Goal: Information Seeking & Learning: Compare options

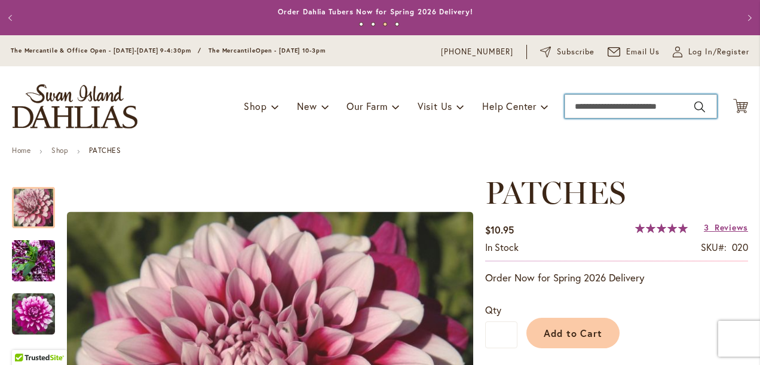
click at [566, 108] on input "Search" at bounding box center [641, 106] width 152 height 24
type input "**********"
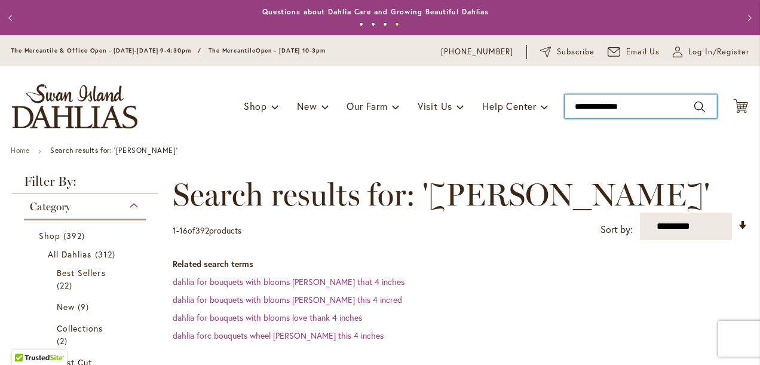
type input "**********"
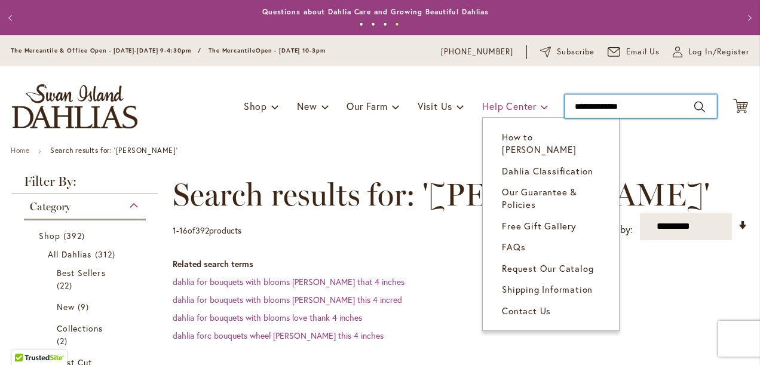
drag, startPoint x: 597, startPoint y: 107, endPoint x: 536, endPoint y: 101, distance: 61.9
click at [536, 101] on div "Toggle Nav Shop Dahlia Tubers Collections Fresh Cut Dahlias Gardening Supplies …" at bounding box center [380, 106] width 760 height 80
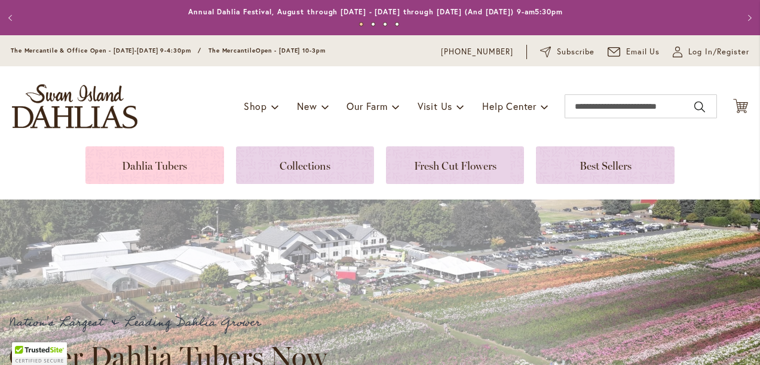
click at [160, 166] on link at bounding box center [154, 165] width 138 height 38
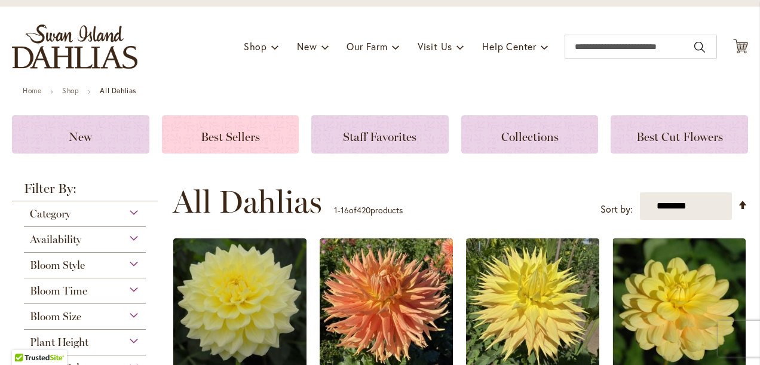
scroll to position [120, 0]
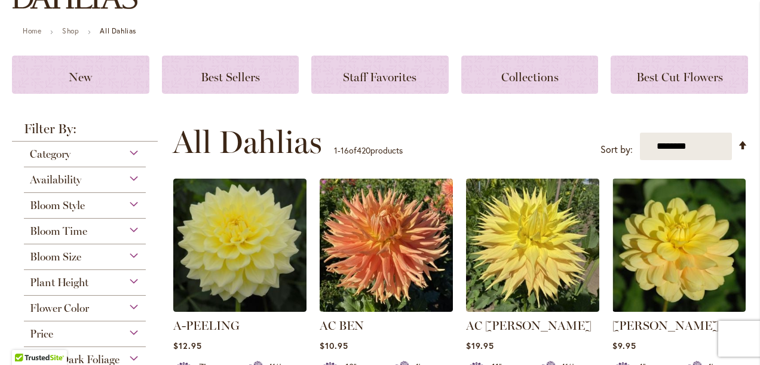
click at [130, 176] on div "Availability" at bounding box center [85, 176] width 122 height 19
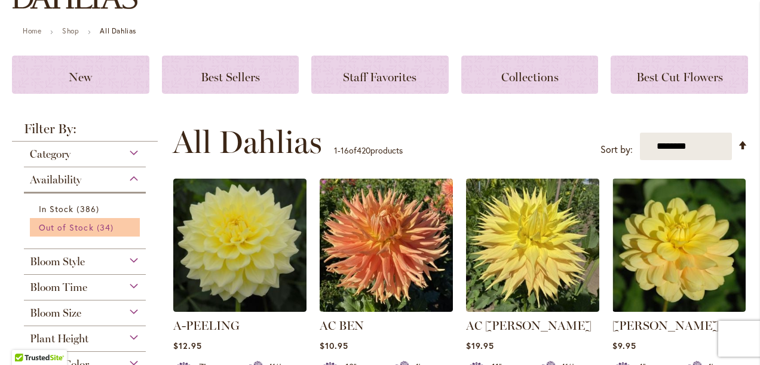
click at [97, 225] on span "34 items" at bounding box center [107, 227] width 20 height 13
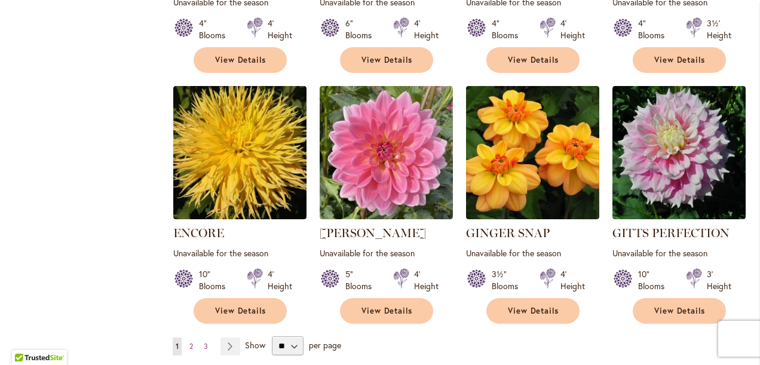
scroll to position [957, 0]
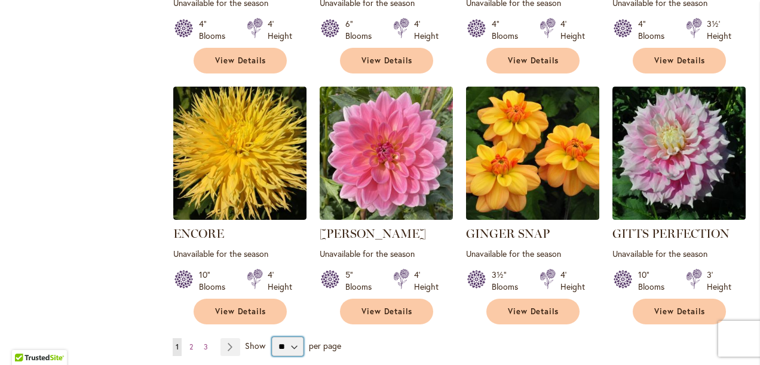
click at [289, 337] on select "** ** ** **" at bounding box center [288, 346] width 32 height 19
select select "**"
click at [272, 337] on select "** ** ** **" at bounding box center [288, 346] width 32 height 19
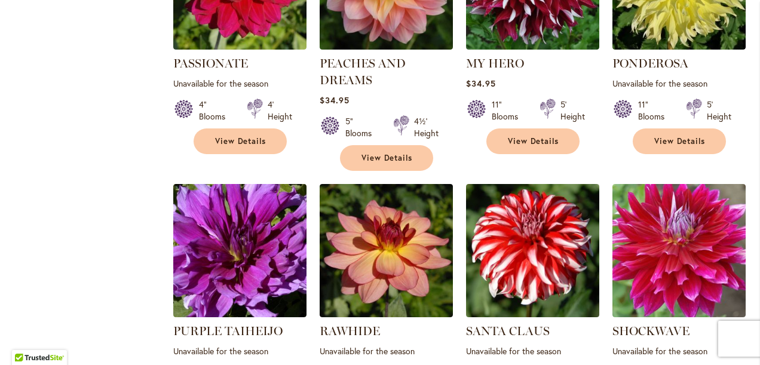
scroll to position [1913, 0]
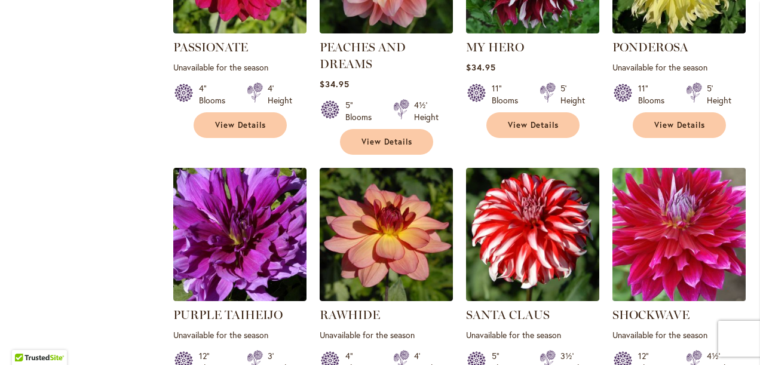
click at [661, 206] on img at bounding box center [679, 234] width 140 height 140
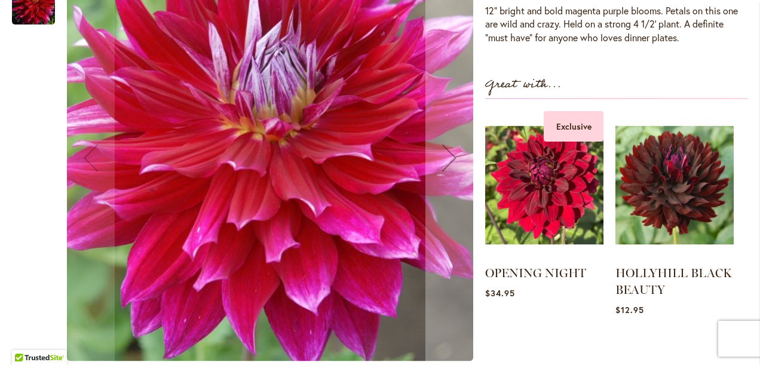
scroll to position [120, 0]
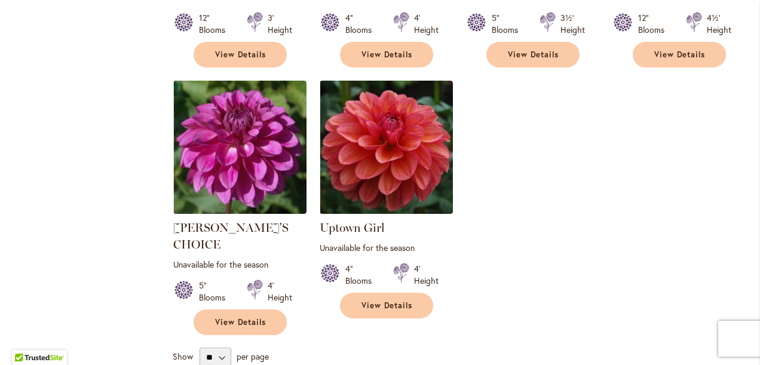
scroll to position [2332, 0]
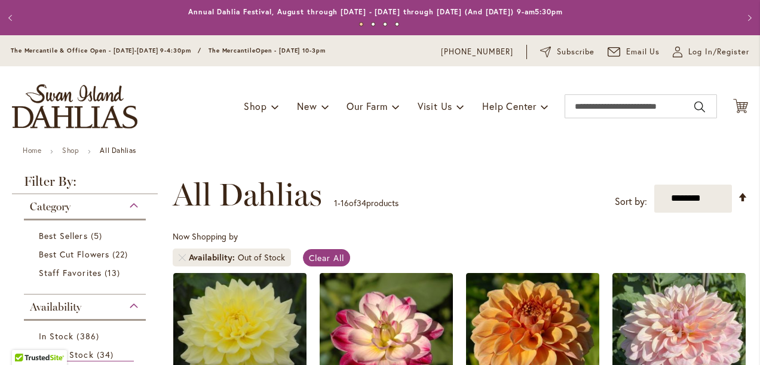
select select "**"
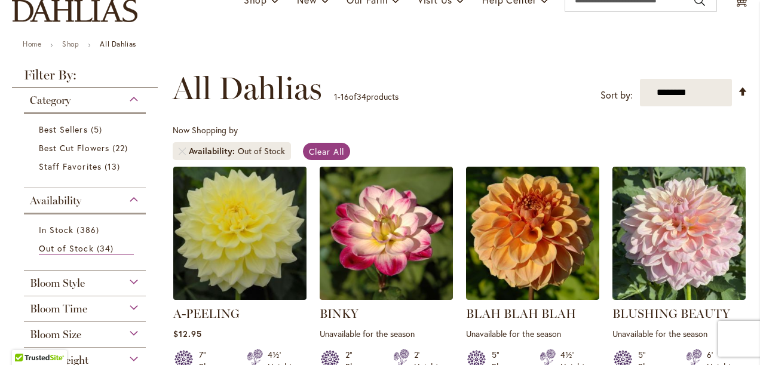
scroll to position [120, 0]
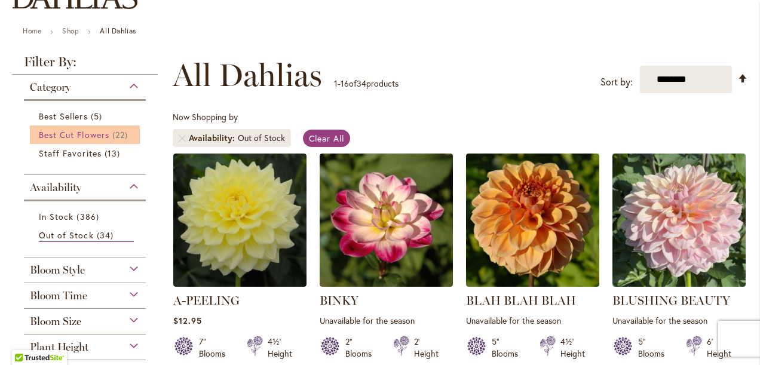
click at [110, 131] on link "Best Cut Flowers 22 items" at bounding box center [86, 135] width 95 height 13
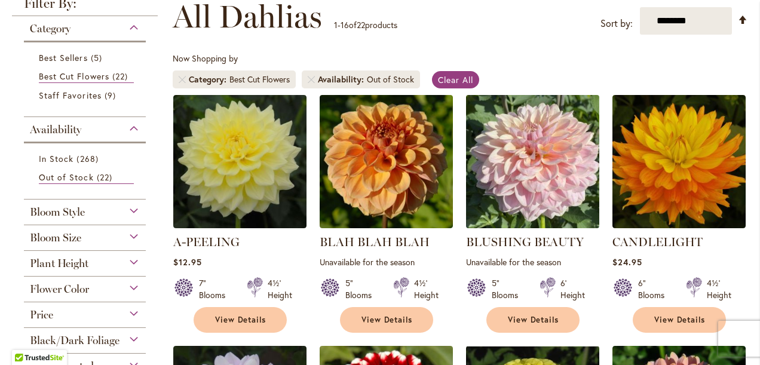
scroll to position [179, 0]
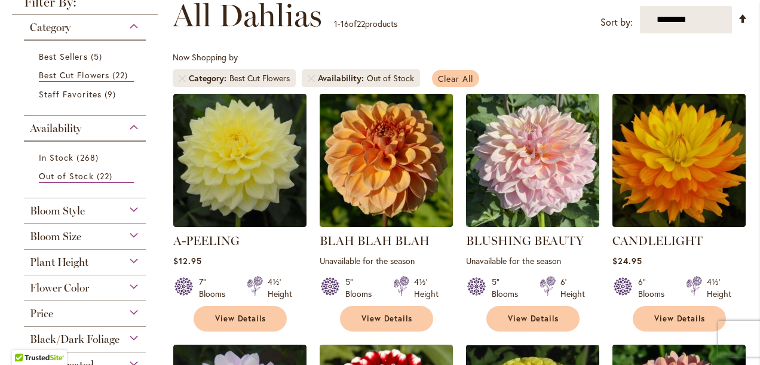
click at [456, 77] on span "Clear All" at bounding box center [455, 78] width 35 height 11
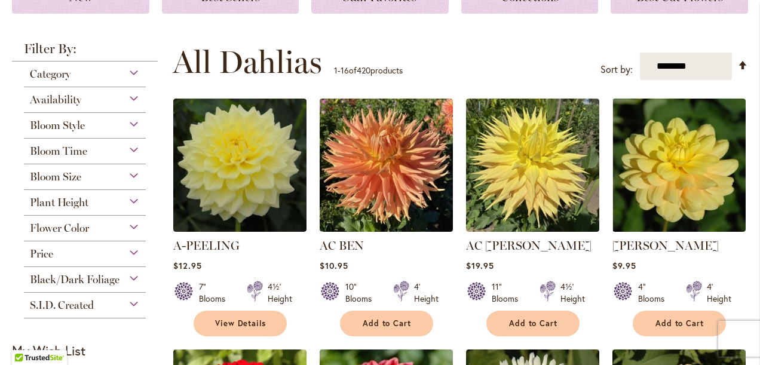
scroll to position [179, 0]
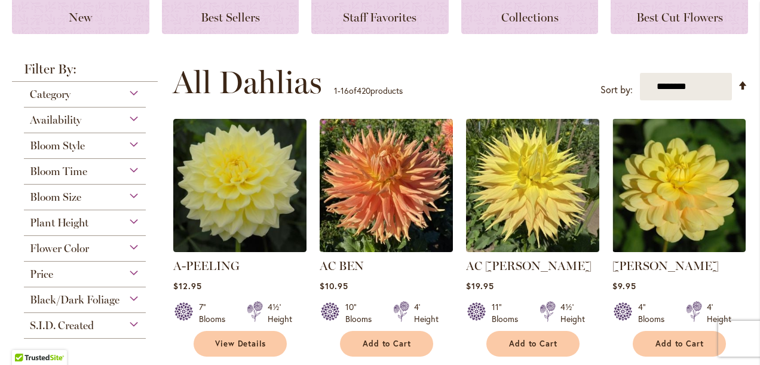
click at [132, 91] on div "Category" at bounding box center [85, 91] width 122 height 19
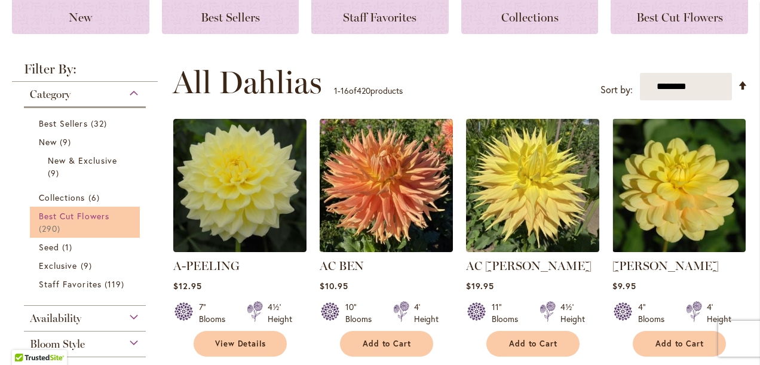
click at [86, 211] on span "Best Cut Flowers" at bounding box center [74, 215] width 71 height 11
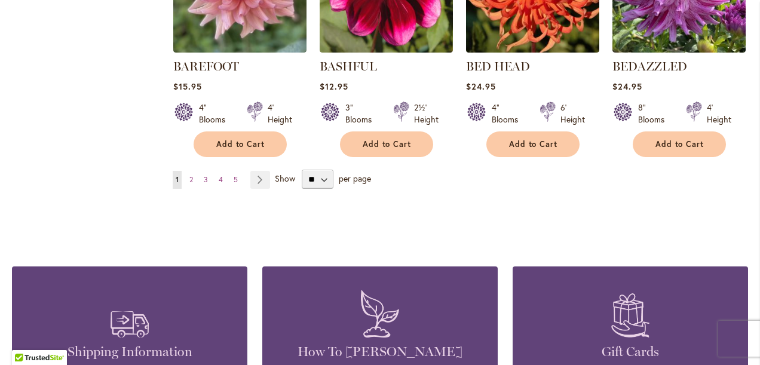
scroll to position [1136, 0]
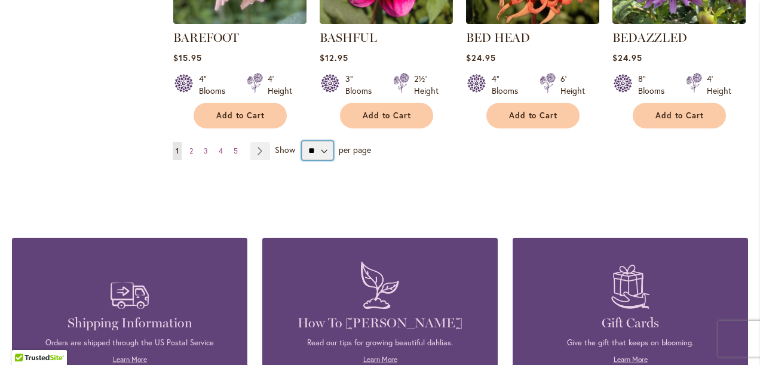
click at [323, 150] on select "** ** ** **" at bounding box center [318, 150] width 32 height 19
select select "**"
click at [302, 141] on select "** ** ** **" at bounding box center [318, 150] width 32 height 19
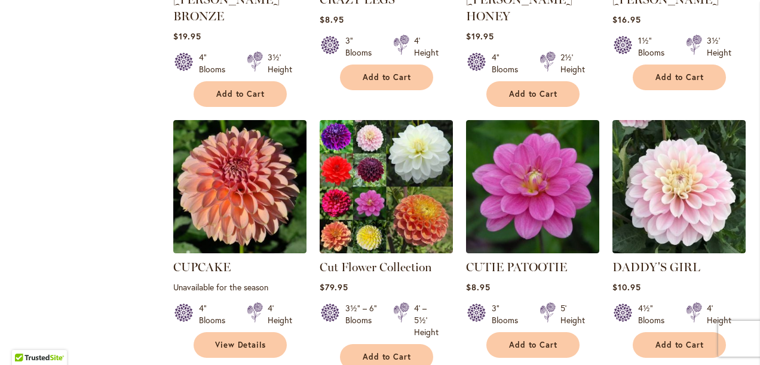
scroll to position [4055, 0]
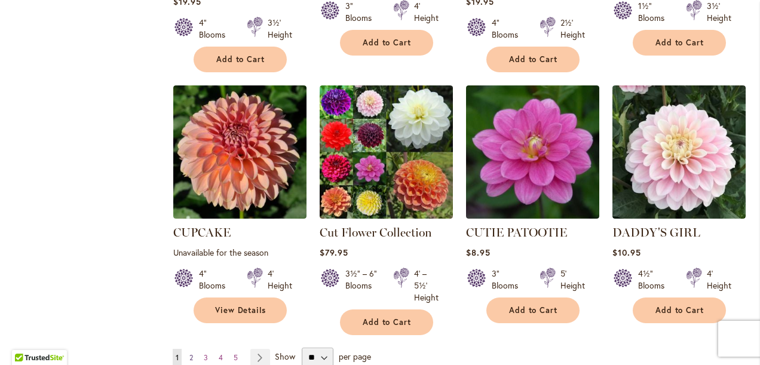
click at [187, 349] on link "Page 2" at bounding box center [192, 358] width 10 height 18
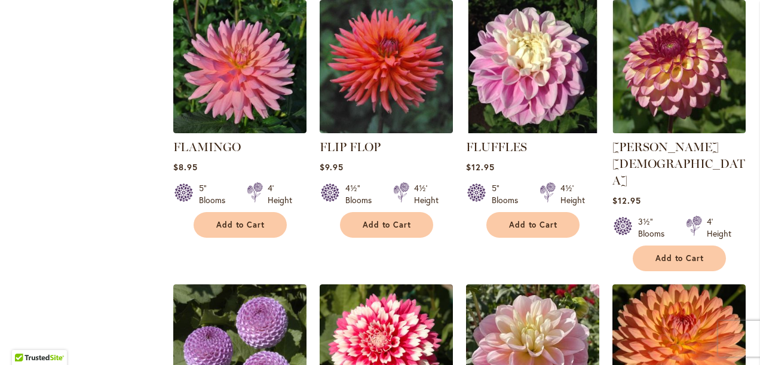
scroll to position [1844, 0]
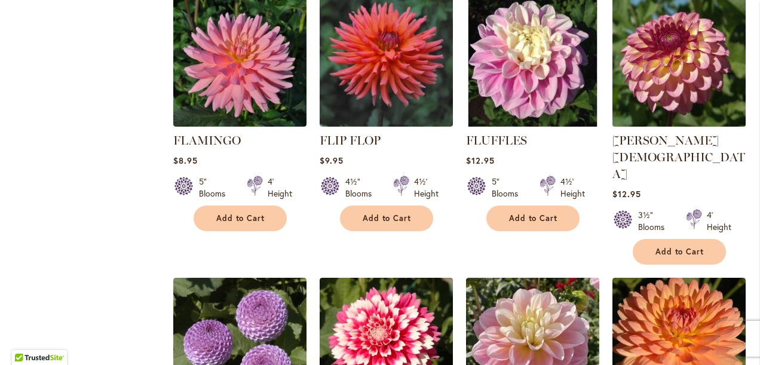
click at [707, 89] on img at bounding box center [679, 60] width 140 height 140
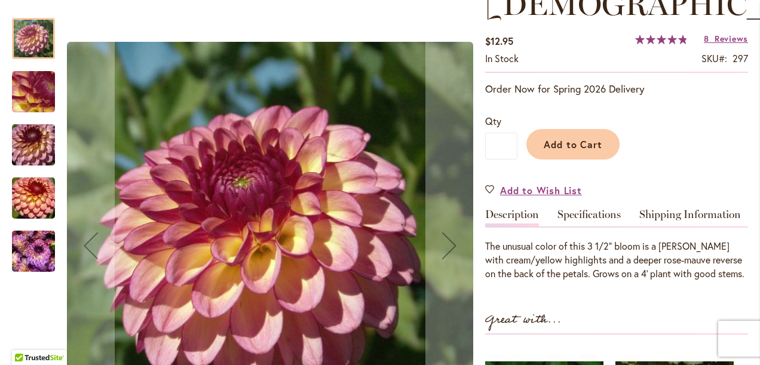
scroll to position [239, 0]
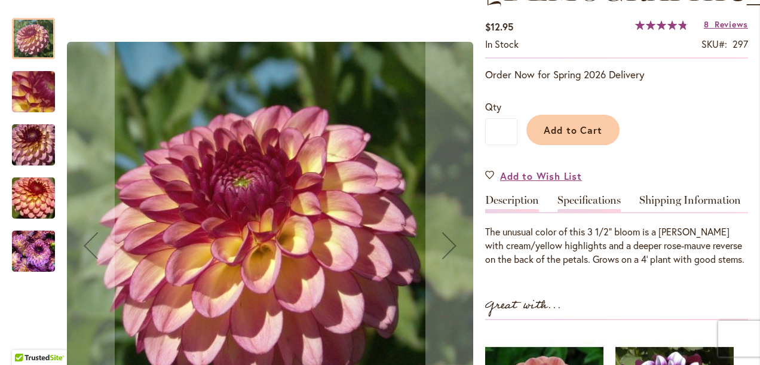
click at [600, 195] on link "Specifications" at bounding box center [589, 203] width 63 height 17
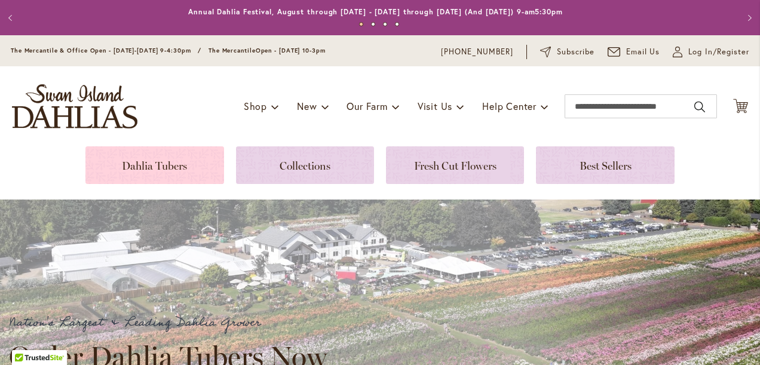
click at [154, 170] on link at bounding box center [154, 165] width 138 height 38
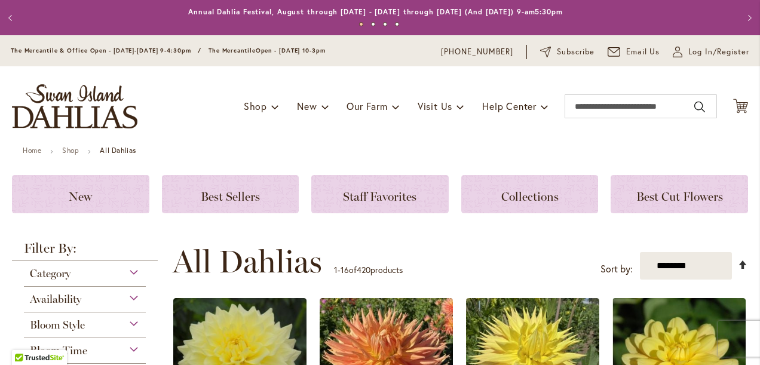
click at [740, 262] on link "Set Descending Direction" at bounding box center [743, 265] width 10 height 14
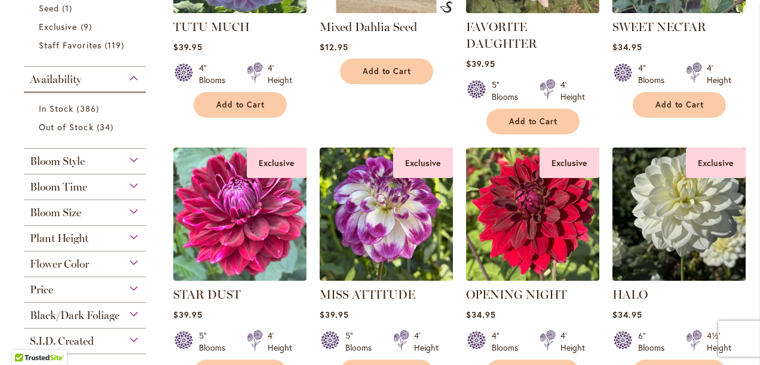
scroll to position [478, 0]
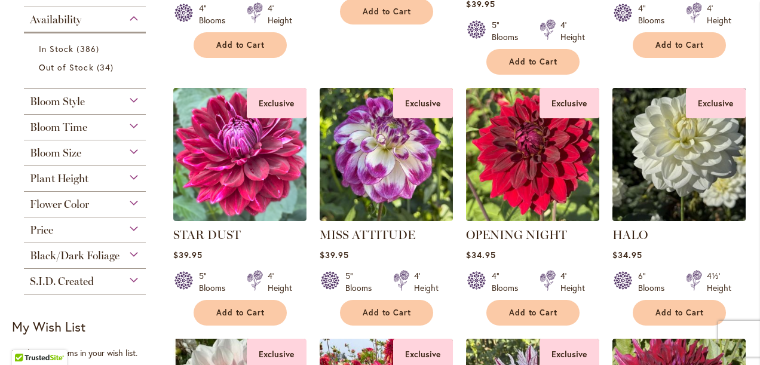
click at [655, 178] on img at bounding box center [679, 155] width 140 height 140
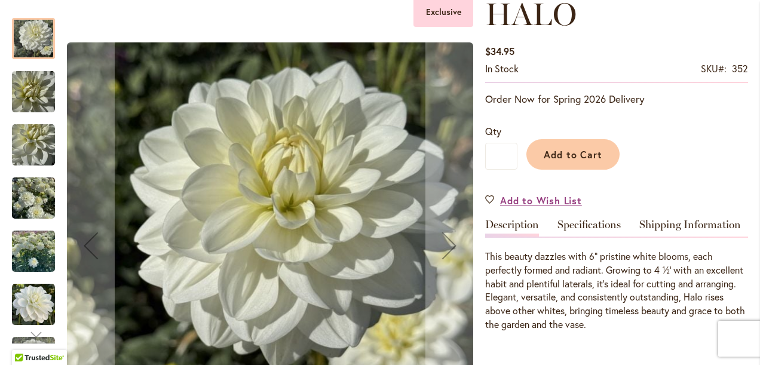
scroll to position [179, 0]
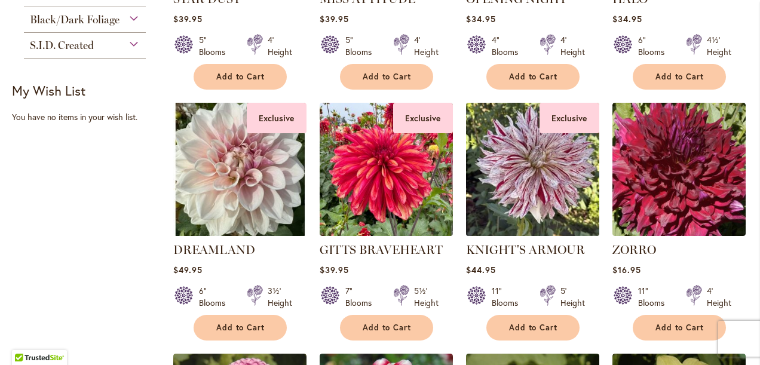
scroll to position [658, 0]
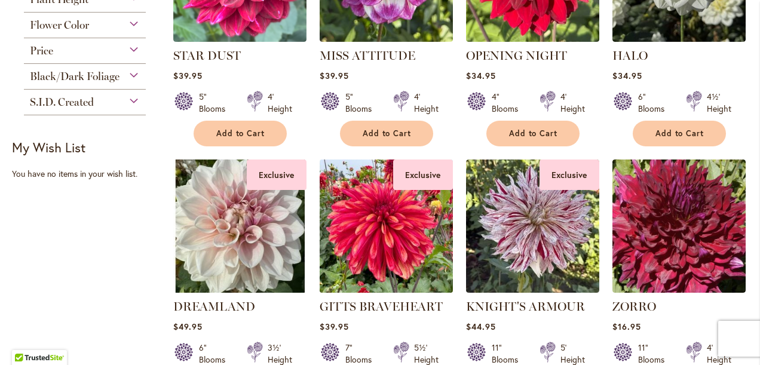
click at [389, 237] on img at bounding box center [386, 227] width 140 height 140
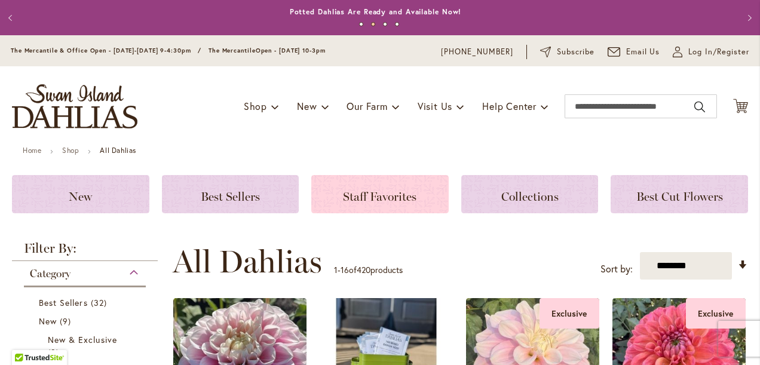
click at [368, 197] on span "Staff Favorites" at bounding box center [380, 197] width 74 height 14
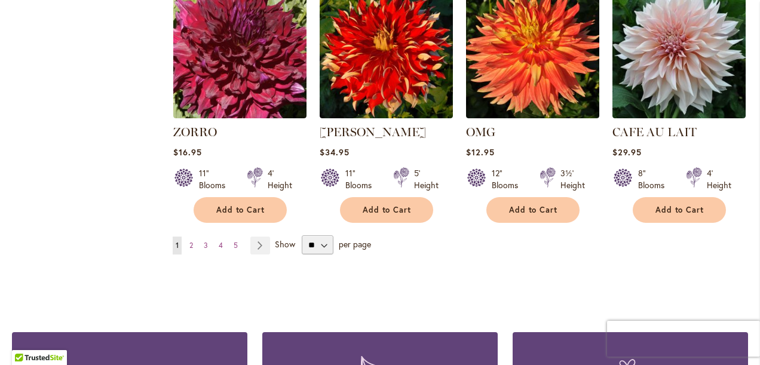
scroll to position [1076, 0]
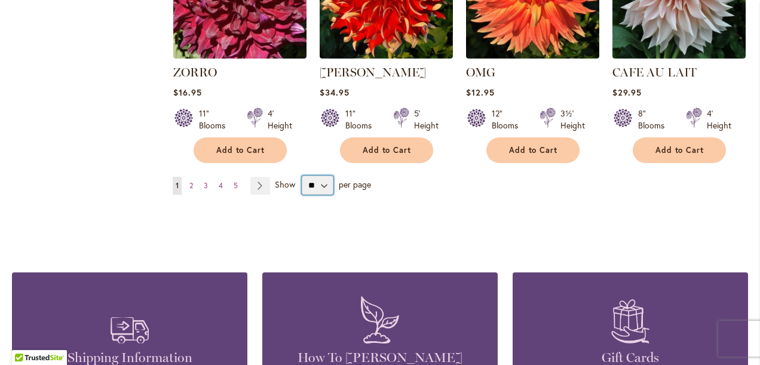
click at [321, 184] on select "** ** ** **" at bounding box center [318, 185] width 32 height 19
select select "**"
click at [302, 176] on select "** ** ** **" at bounding box center [318, 185] width 32 height 19
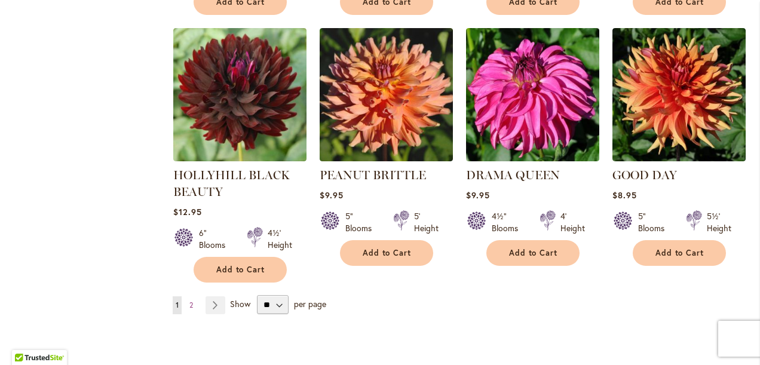
scroll to position [4065, 0]
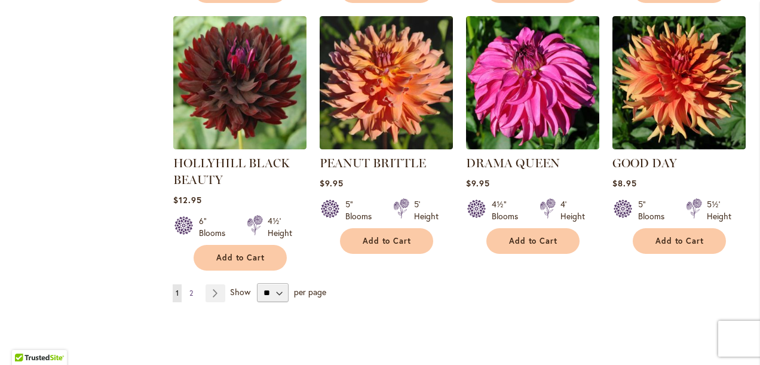
click at [193, 285] on link "Page 2" at bounding box center [192, 294] width 10 height 18
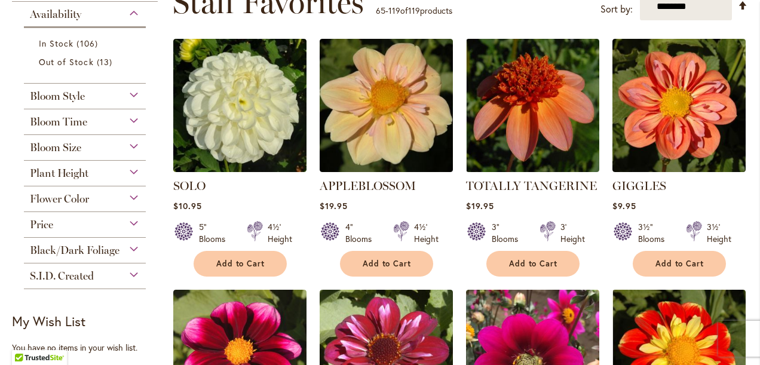
scroll to position [198, 0]
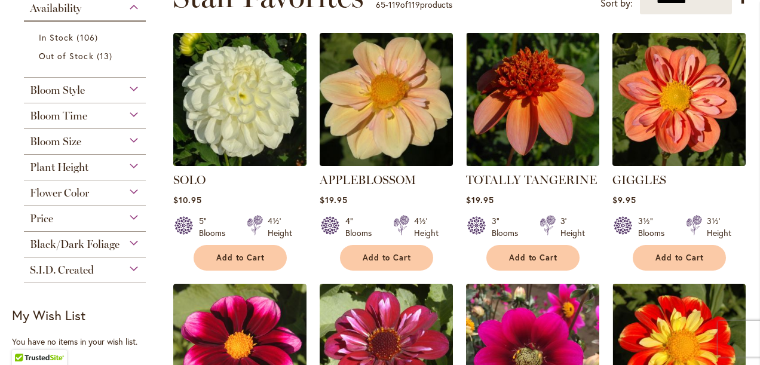
click at [129, 110] on div "Bloom Time" at bounding box center [85, 112] width 122 height 19
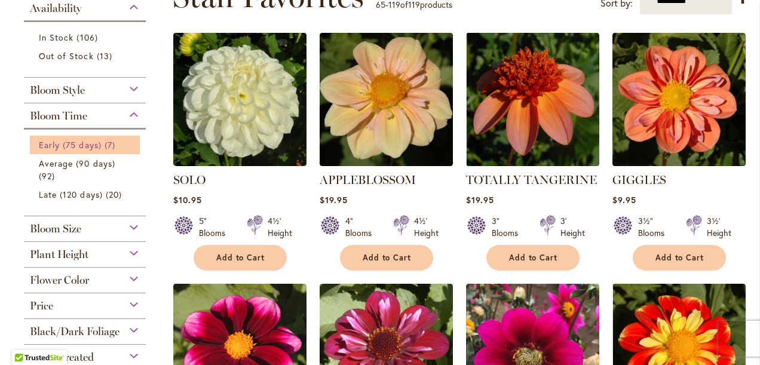
click at [99, 141] on span "Early (75 days)" at bounding box center [70, 144] width 63 height 11
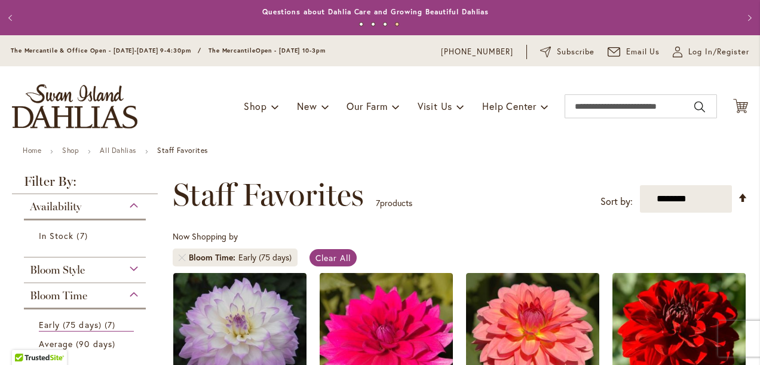
click at [173, 148] on strong "Staff Favorites" at bounding box center [182, 150] width 51 height 9
click at [136, 151] on link "All Dahlias" at bounding box center [118, 150] width 36 height 9
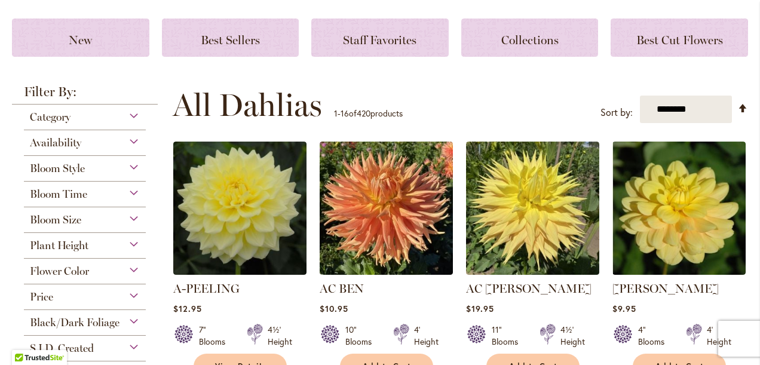
scroll to position [179, 0]
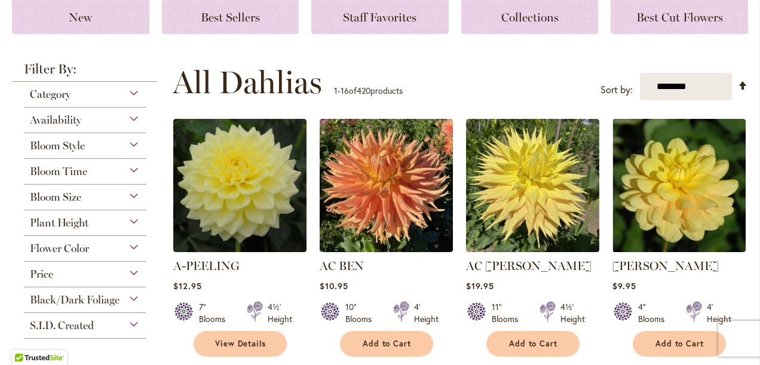
click at [132, 167] on div "Bloom Time" at bounding box center [85, 168] width 122 height 19
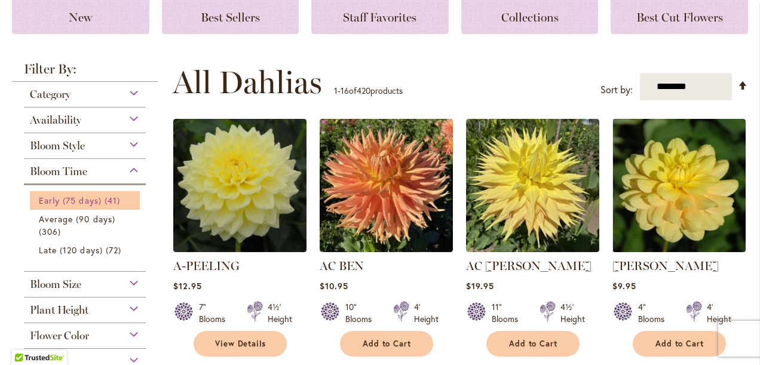
click at [109, 195] on span "41 items" at bounding box center [114, 200] width 19 height 13
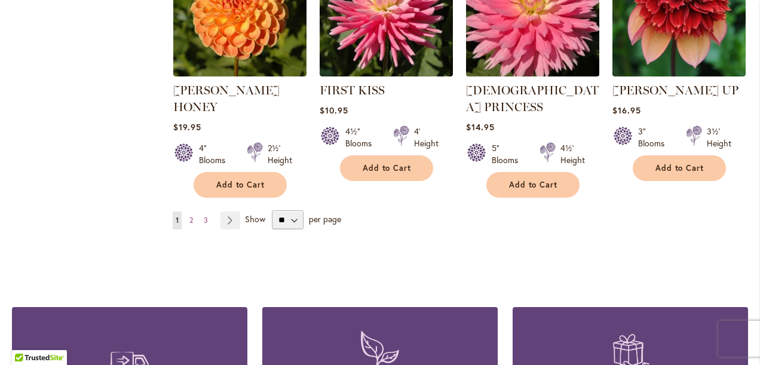
scroll to position [1136, 0]
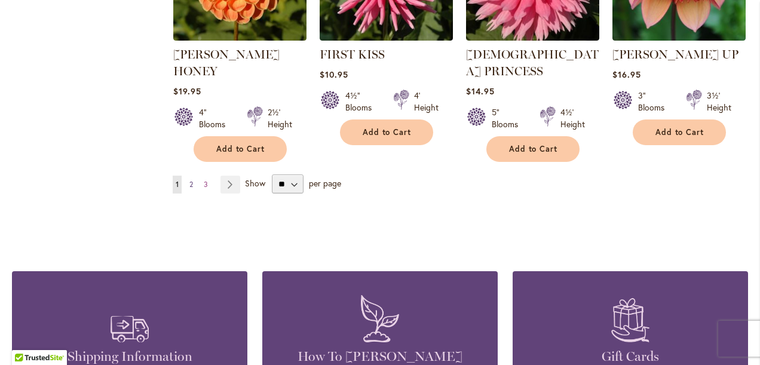
click at [194, 176] on link "Page 2" at bounding box center [192, 185] width 10 height 18
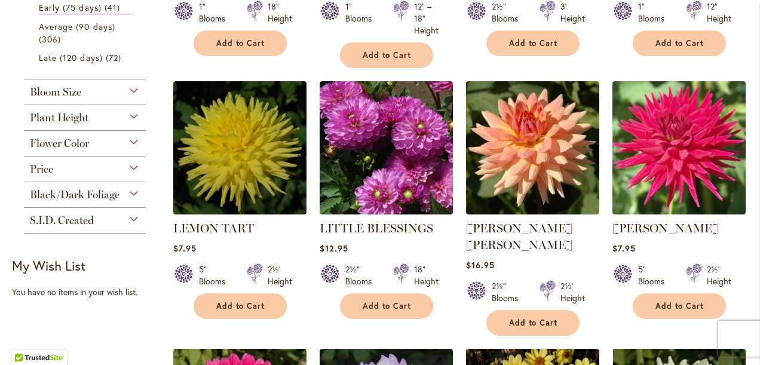
scroll to position [474, 0]
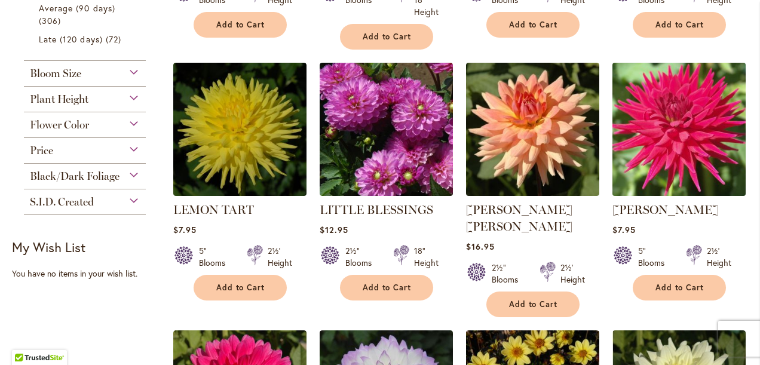
click at [686, 154] on img at bounding box center [679, 129] width 140 height 140
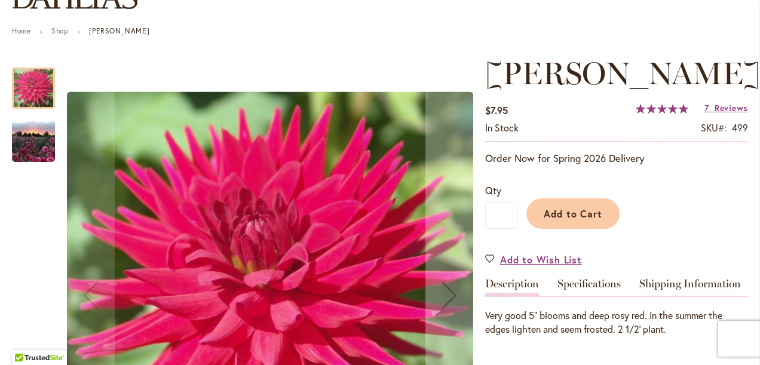
scroll to position [120, 0]
click at [36, 145] on img "MATILDA HUSTON" at bounding box center [33, 141] width 86 height 65
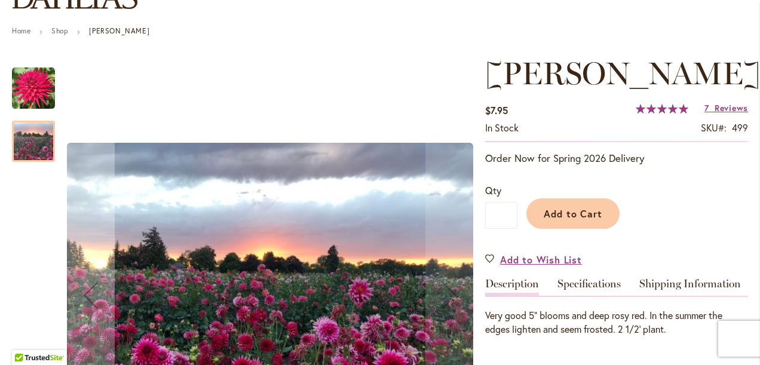
click at [28, 86] on img "MATILDA HUSTON" at bounding box center [33, 88] width 43 height 43
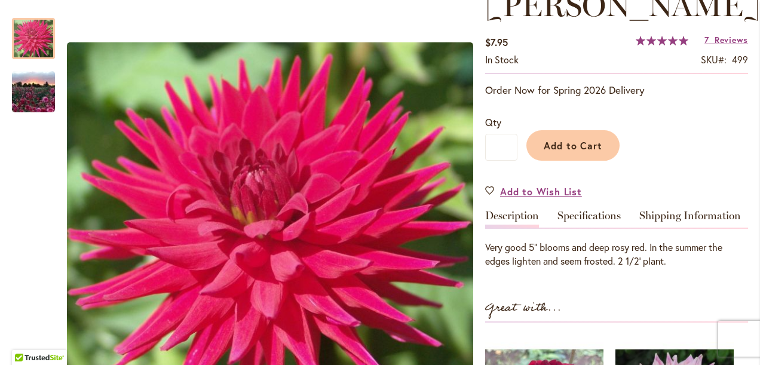
scroll to position [239, 0]
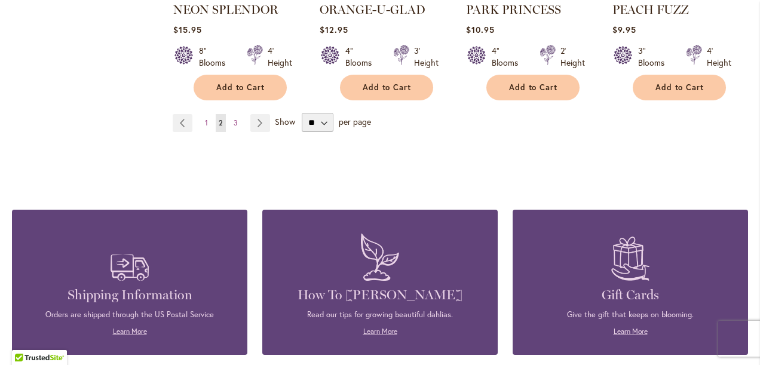
scroll to position [1196, 0]
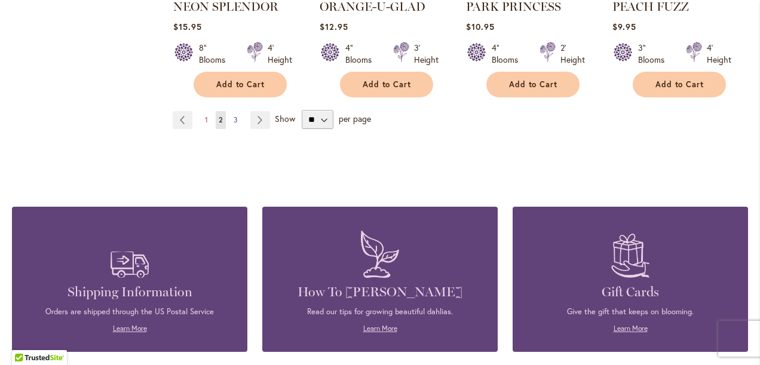
click at [234, 115] on span "3" at bounding box center [236, 119] width 4 height 9
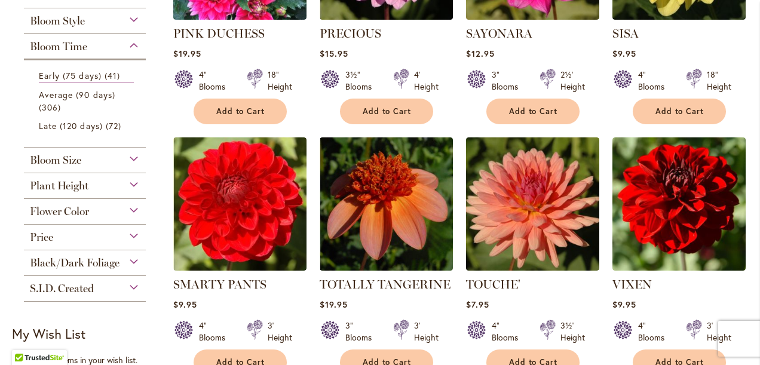
scroll to position [371, 0]
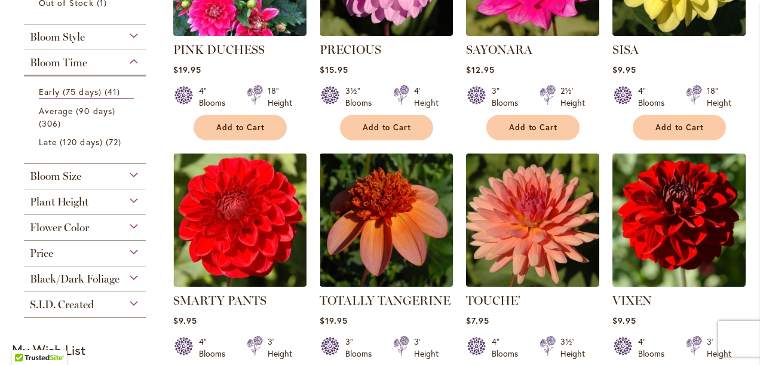
click at [133, 223] on div "Flower Color" at bounding box center [85, 224] width 122 height 19
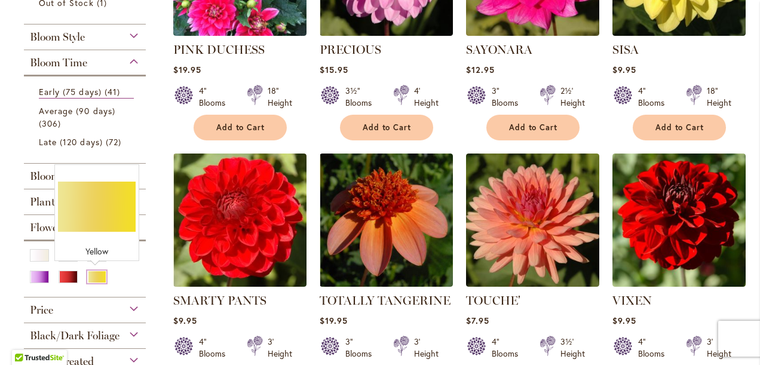
click at [96, 275] on div "Yellow" at bounding box center [96, 277] width 19 height 13
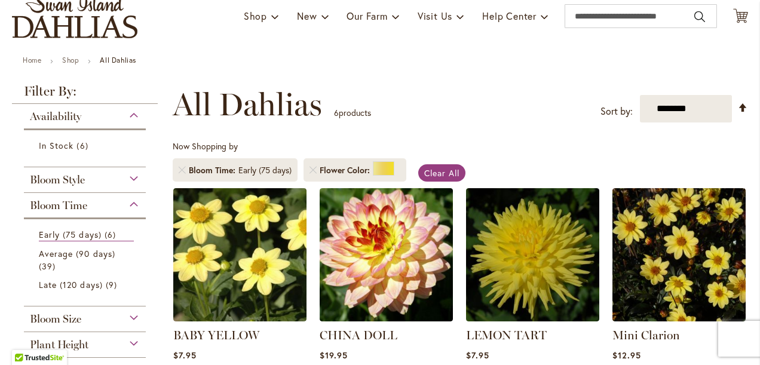
scroll to position [120, 0]
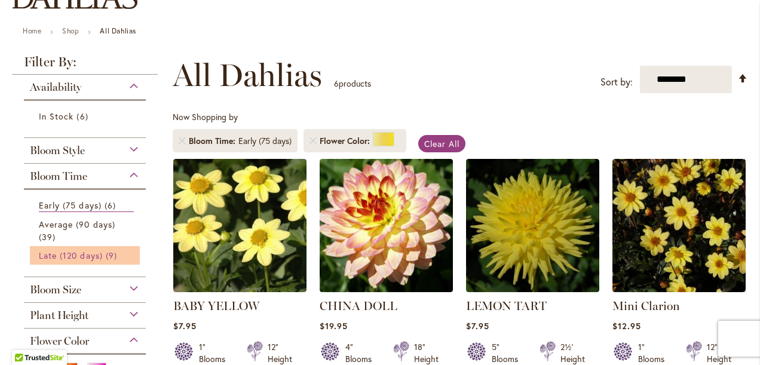
click at [72, 255] on span "Late (120 days)" at bounding box center [71, 255] width 64 height 11
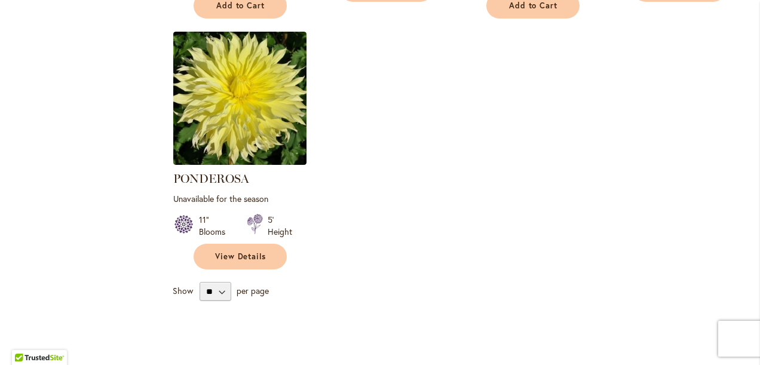
scroll to position [777, 0]
